Goal: Find specific page/section: Find specific page/section

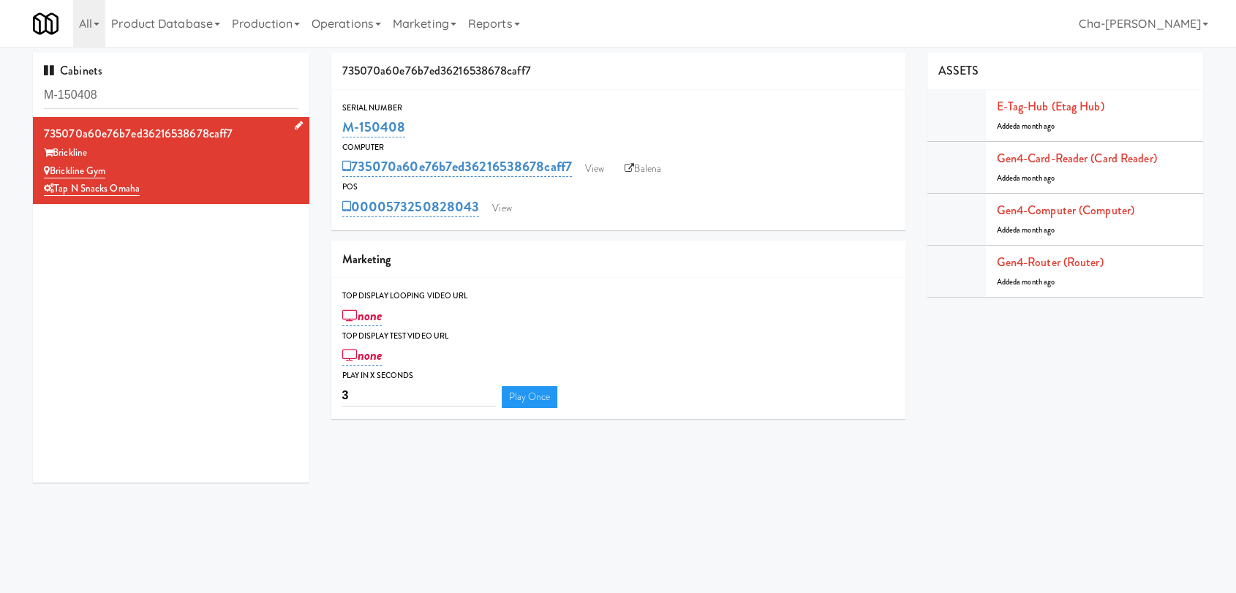
drag, startPoint x: 164, startPoint y: 185, endPoint x: 57, endPoint y: 196, distance: 107.3
click at [57, 196] on div "Tap N Snacks Omaha" at bounding box center [171, 189] width 255 height 18
copy link "Tap N Snacks Omaha"
click at [94, 94] on input "1838" at bounding box center [171, 95] width 255 height 27
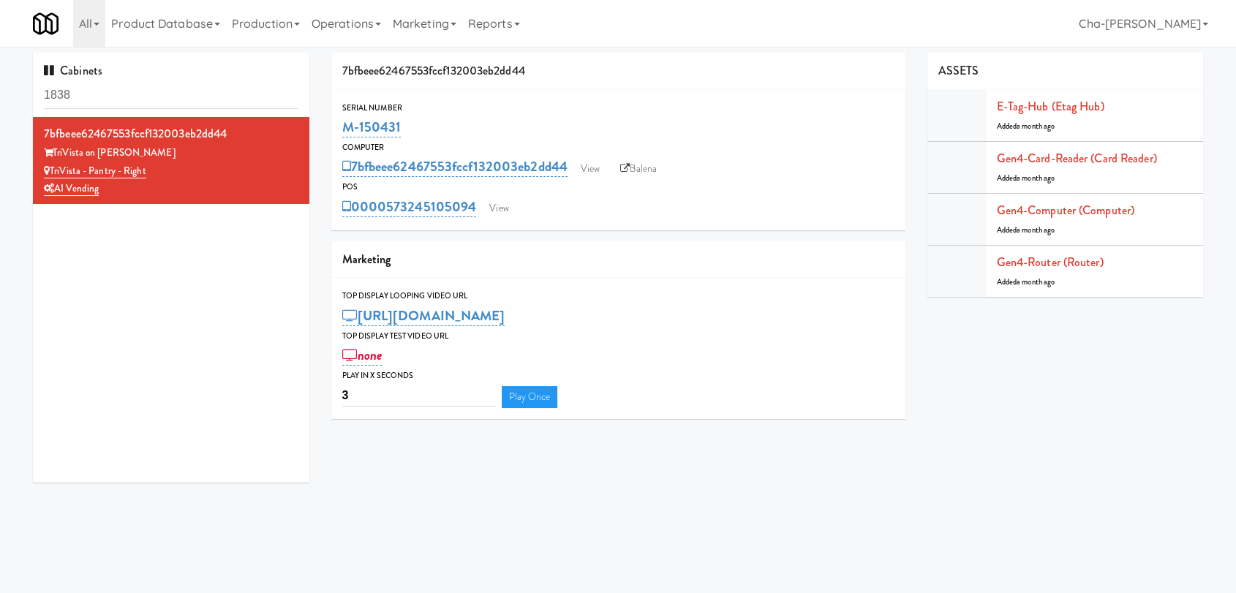
click at [94, 94] on input "1838" at bounding box center [171, 95] width 255 height 27
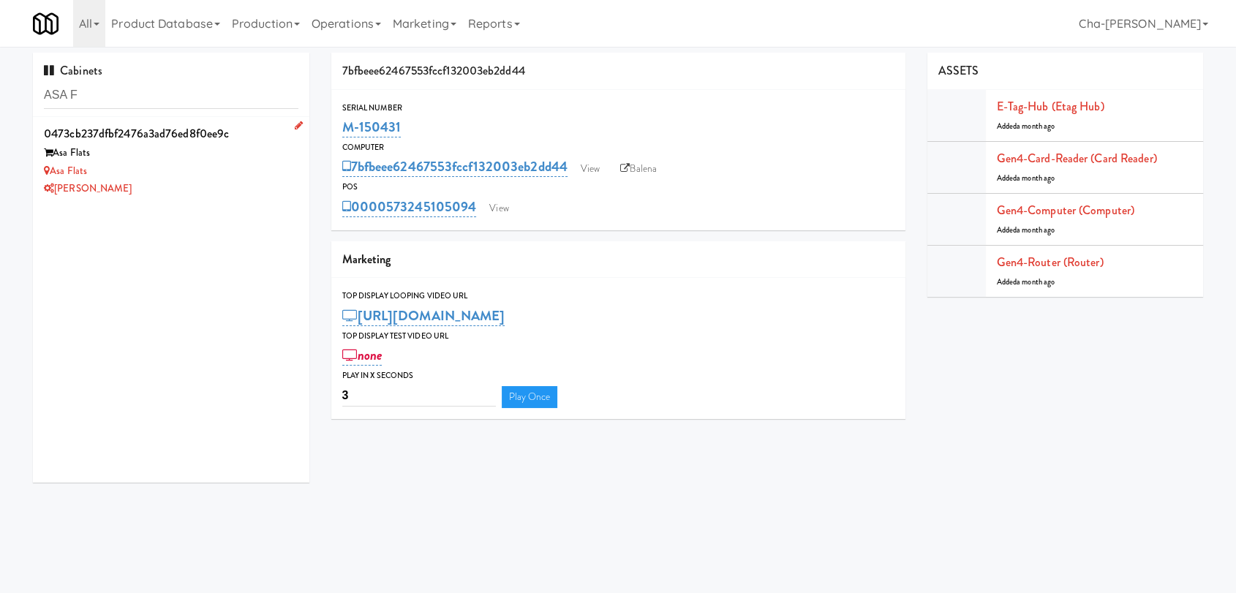
type input "ASA F"
click at [184, 170] on div "Asa Flats" at bounding box center [171, 171] width 255 height 18
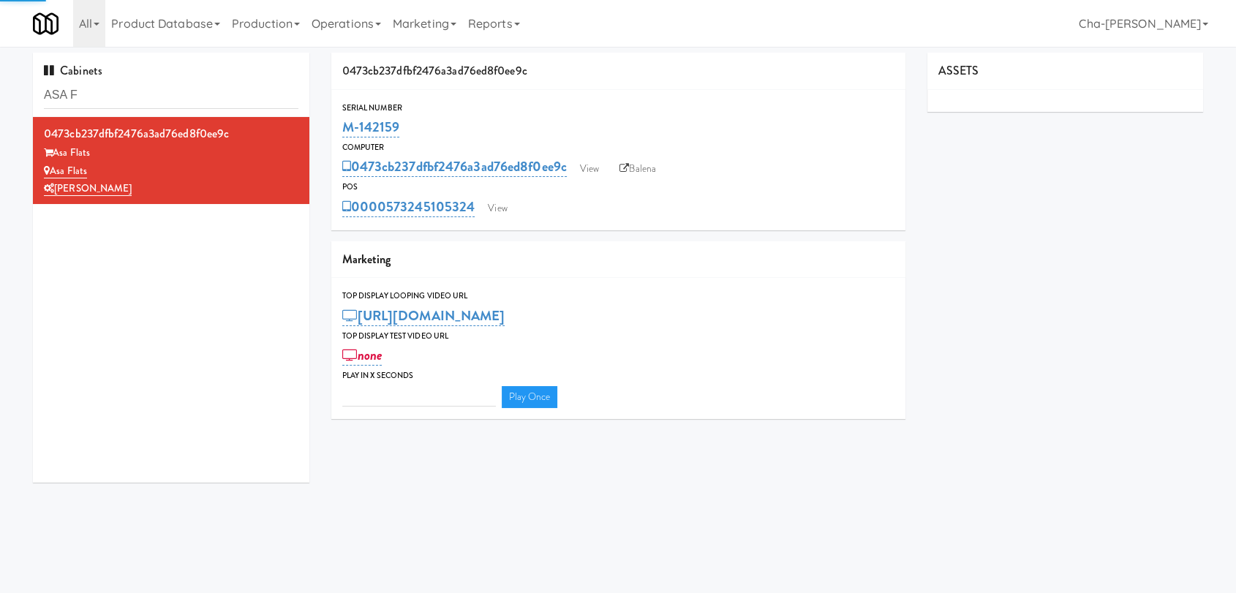
type input "3"
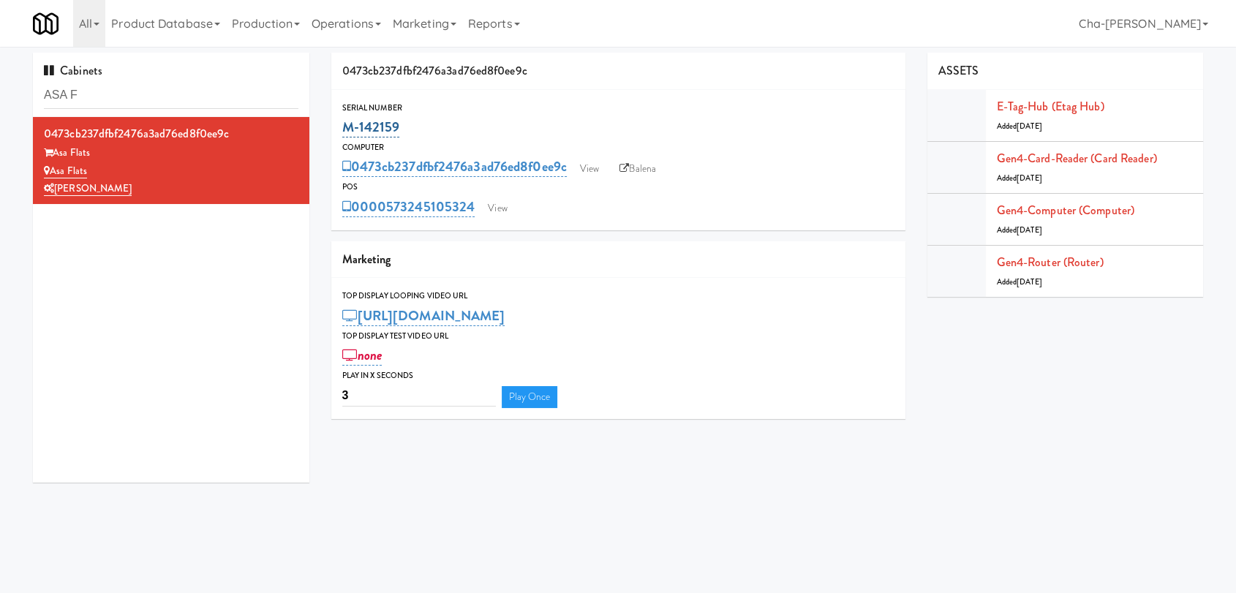
drag, startPoint x: 409, startPoint y: 126, endPoint x: 344, endPoint y: 132, distance: 64.7
click at [344, 132] on div "M-142159" at bounding box center [618, 127] width 552 height 25
copy link "M-142159"
click at [647, 174] on link "Balena" at bounding box center [637, 169] width 51 height 22
